Goal: Task Accomplishment & Management: Manage account settings

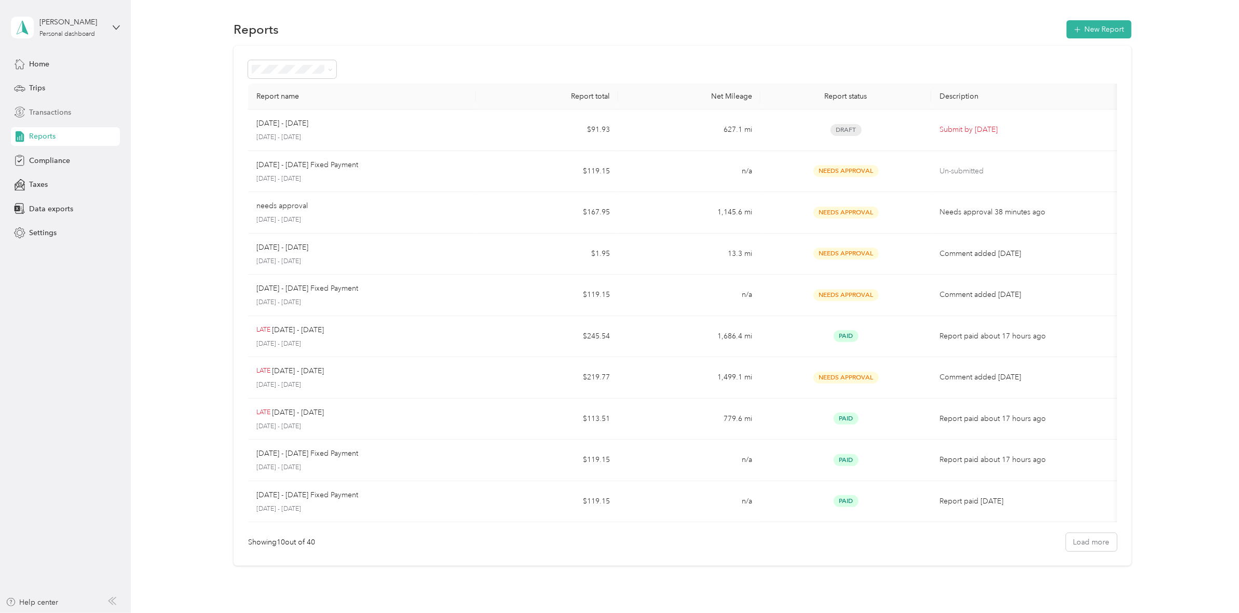
click at [37, 107] on span "Transactions" at bounding box center [50, 112] width 42 height 11
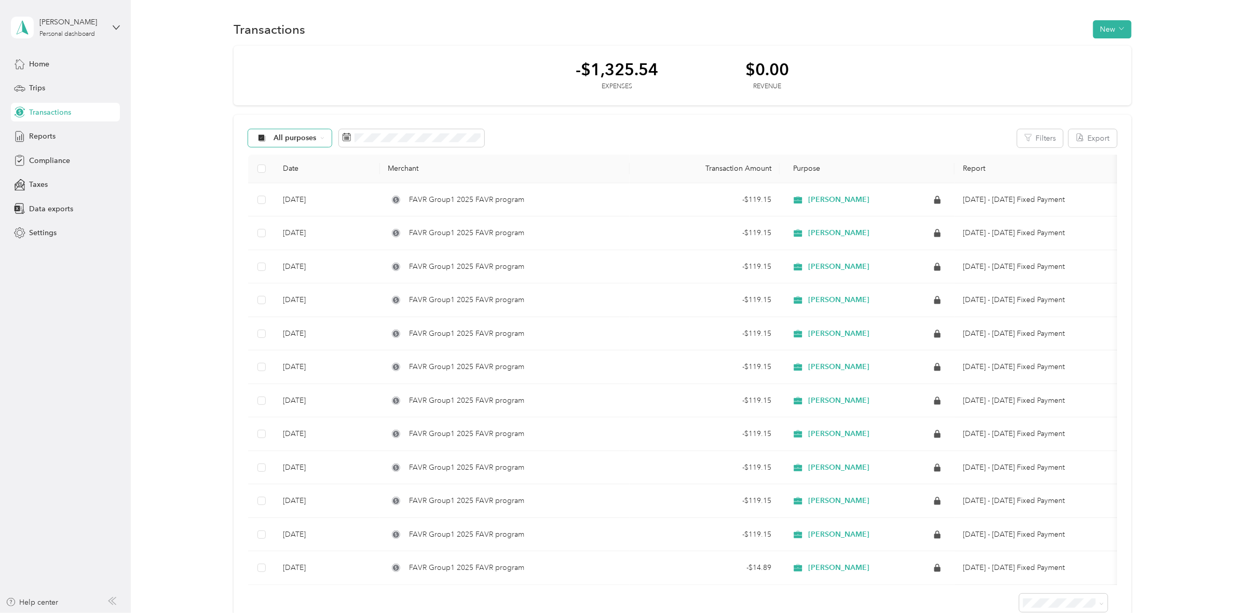
click at [273, 139] on span "All purposes" at bounding box center [285, 138] width 61 height 8
click at [289, 193] on span "[PERSON_NAME]" at bounding box center [304, 193] width 61 height 11
drag, startPoint x: 39, startPoint y: 70, endPoint x: 39, endPoint y: 76, distance: 6.2
click at [40, 71] on div "Home" at bounding box center [65, 64] width 109 height 19
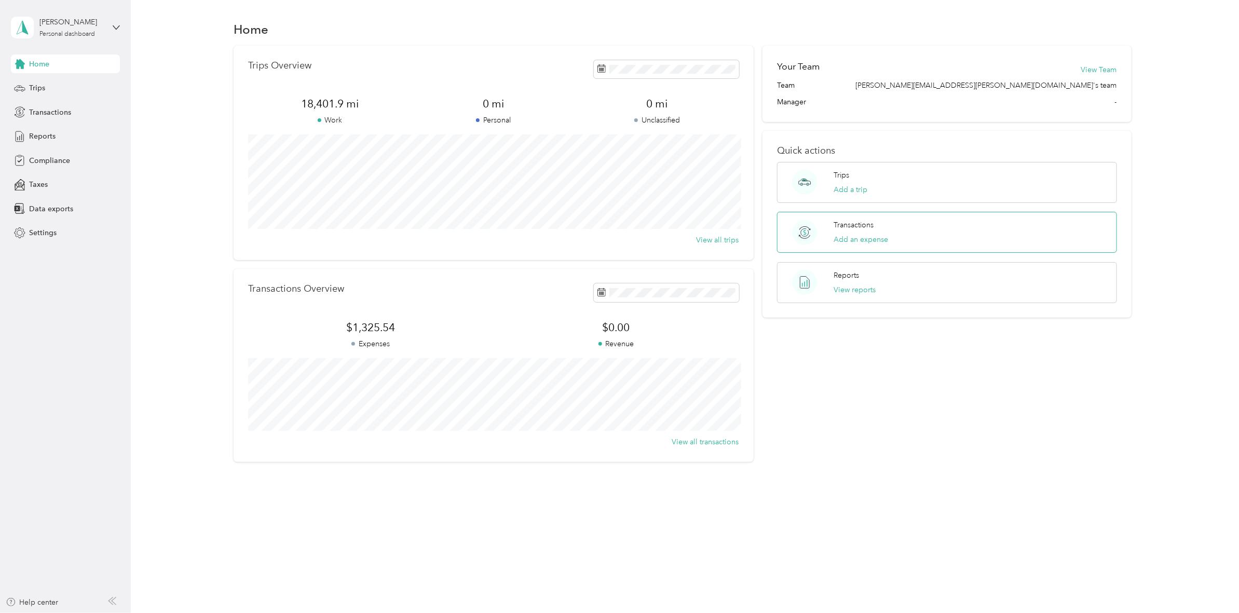
click at [800, 235] on circle at bounding box center [805, 232] width 25 height 25
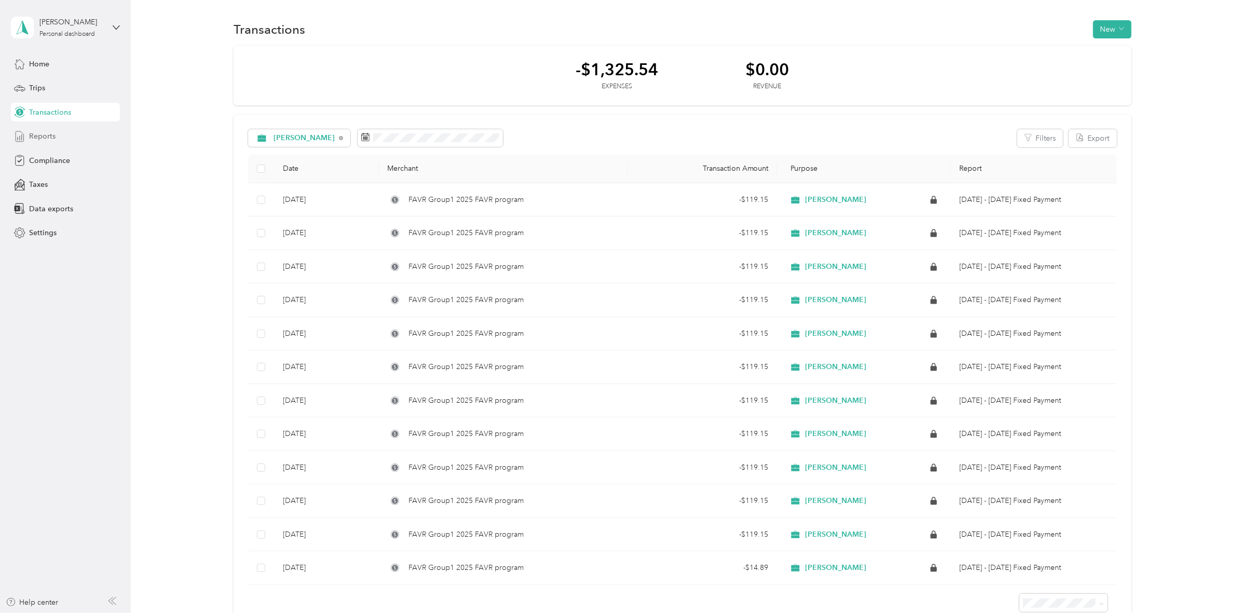
click at [50, 141] on span "Reports" at bounding box center [42, 136] width 26 height 11
